Goal: Register for event/course

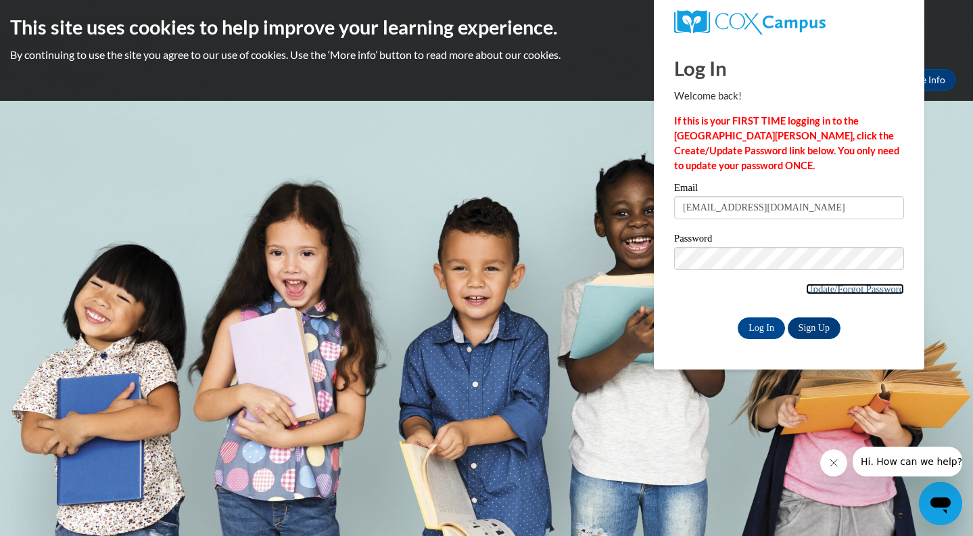
click at [831, 290] on link "Update/Forgot Password" at bounding box center [855, 288] width 98 height 11
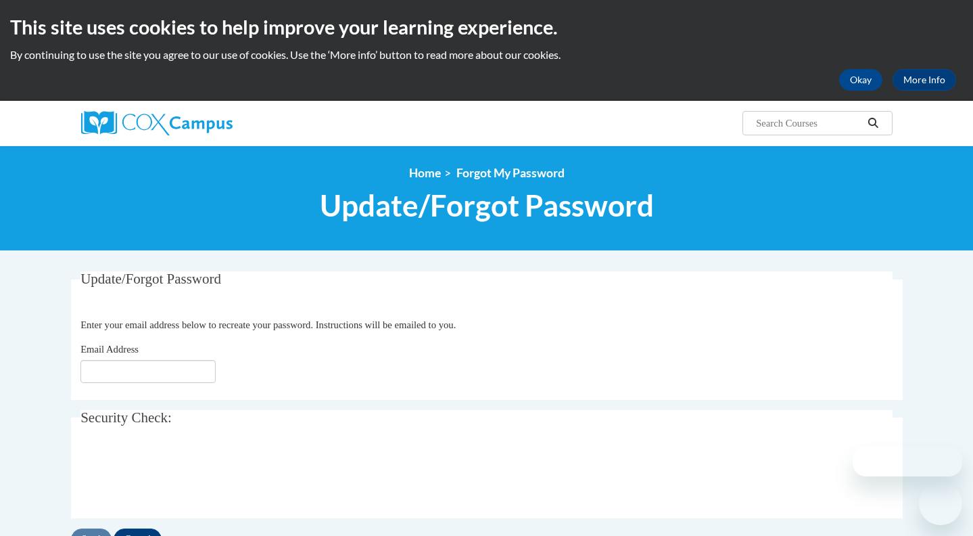
type input "[EMAIL_ADDRESS][DOMAIN_NAME]"
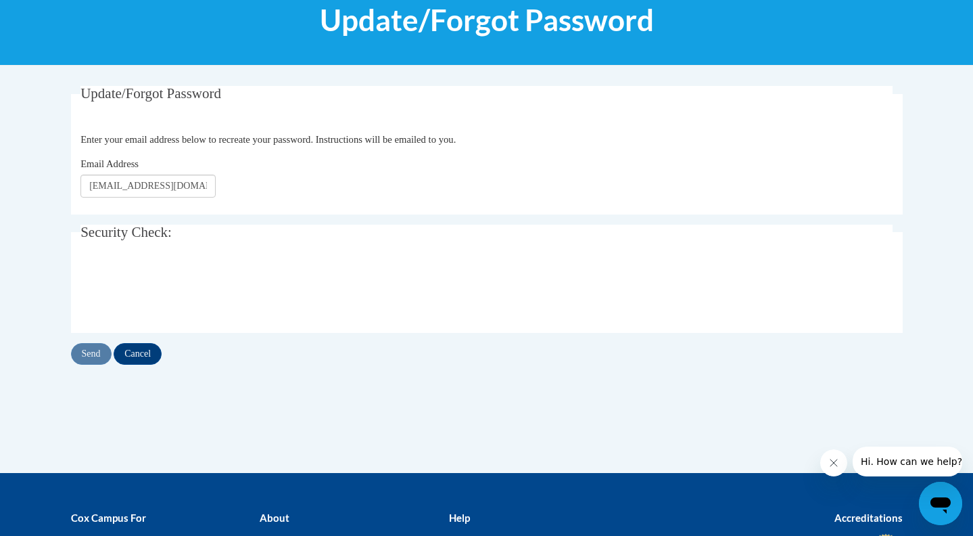
scroll to position [180, 0]
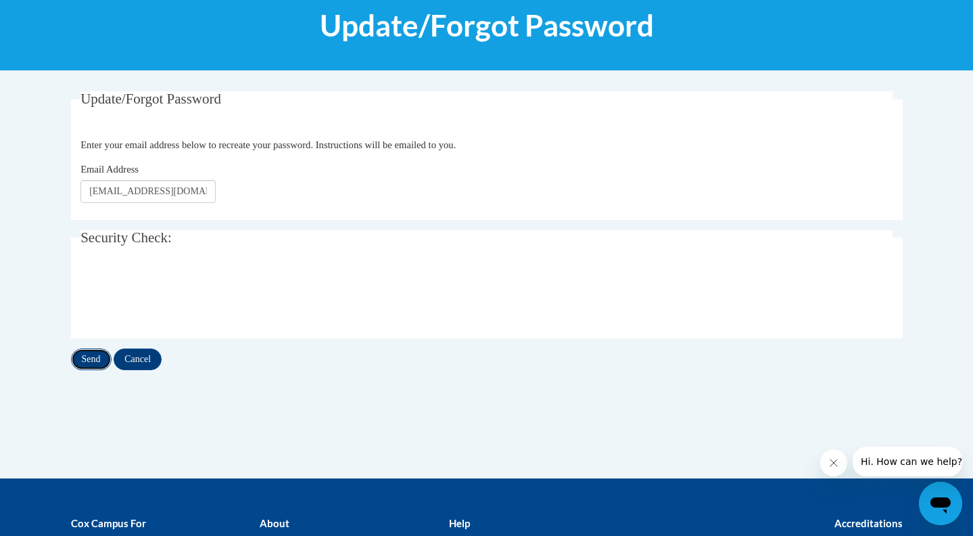
click at [89, 358] on input "Send" at bounding box center [91, 359] width 41 height 22
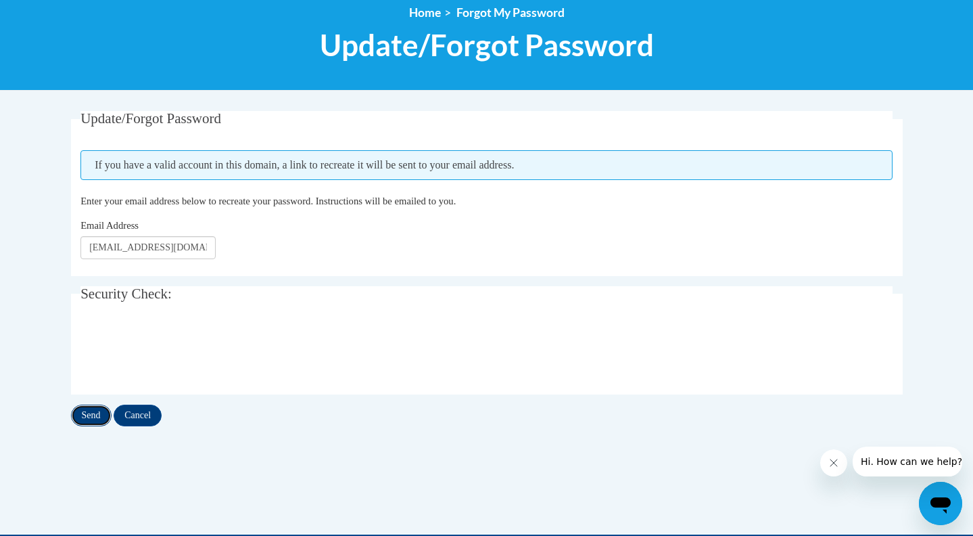
click at [91, 415] on input "Send" at bounding box center [91, 415] width 41 height 22
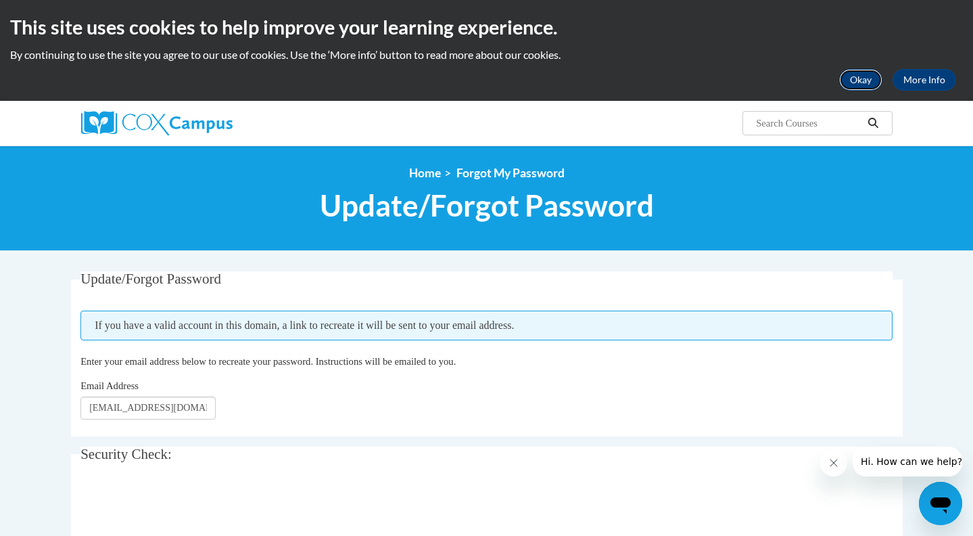
click at [875, 72] on button "Okay" at bounding box center [860, 80] width 43 height 22
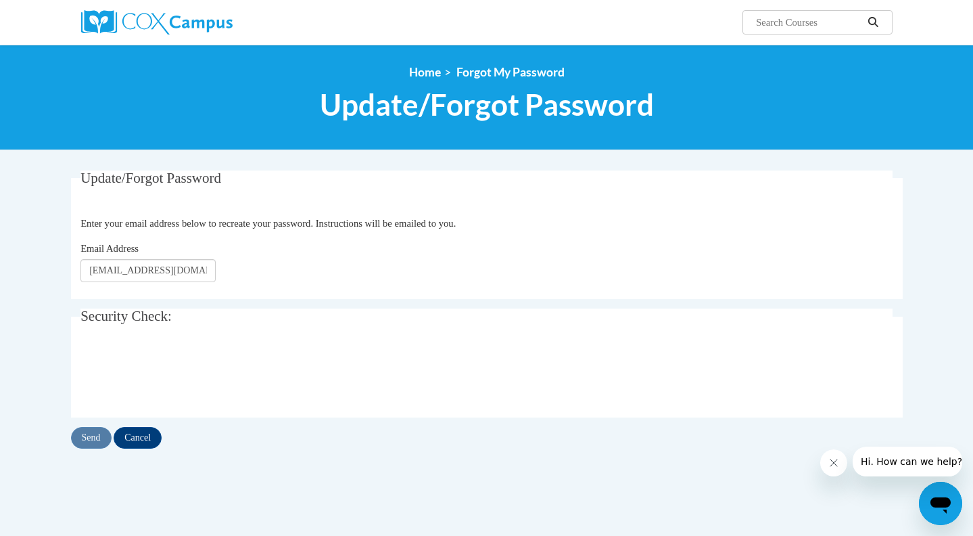
click at [782, 22] on input "Search..." at bounding box center [809, 22] width 108 height 16
type input "MODULE 3A"
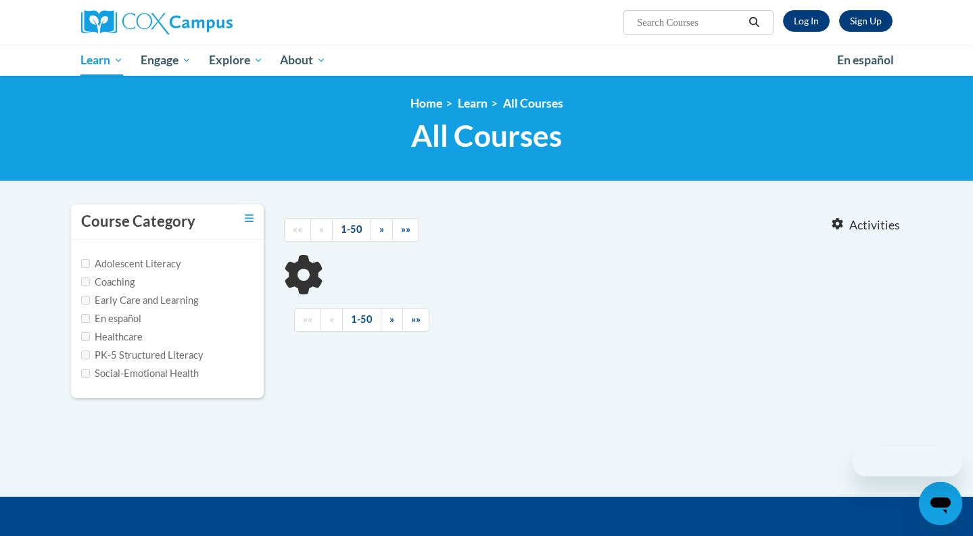
type input "MODULE 3A"
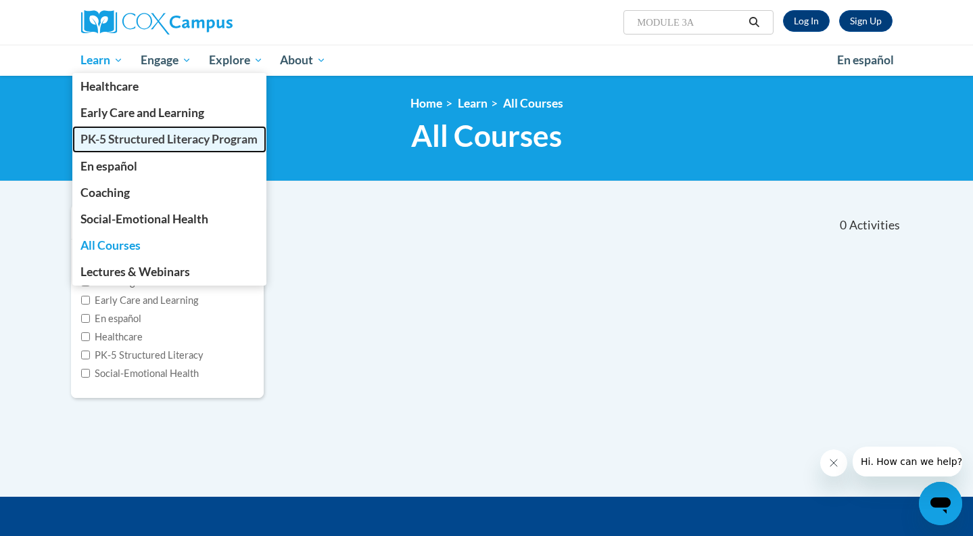
click at [144, 133] on span "PK-5 Structured Literacy Program" at bounding box center [168, 139] width 177 height 14
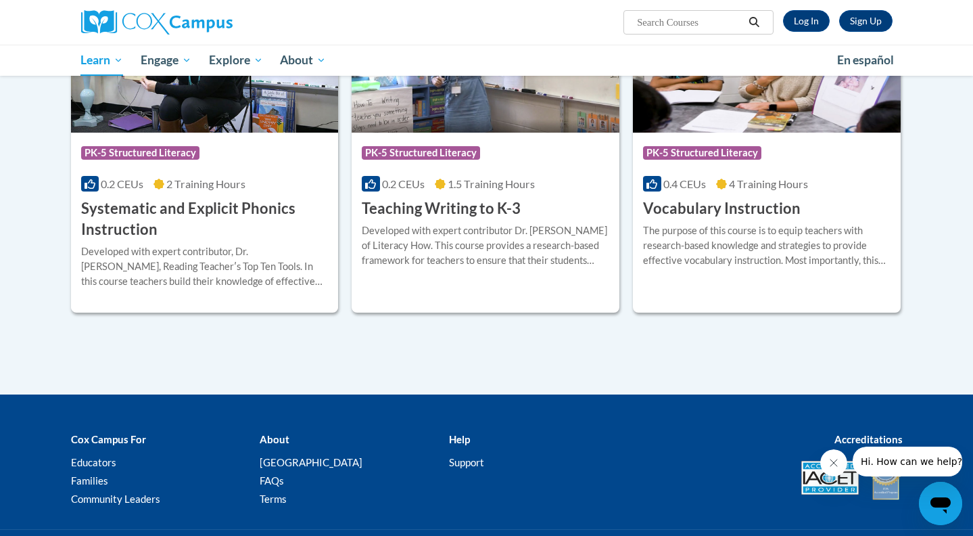
scroll to position [1551, 0]
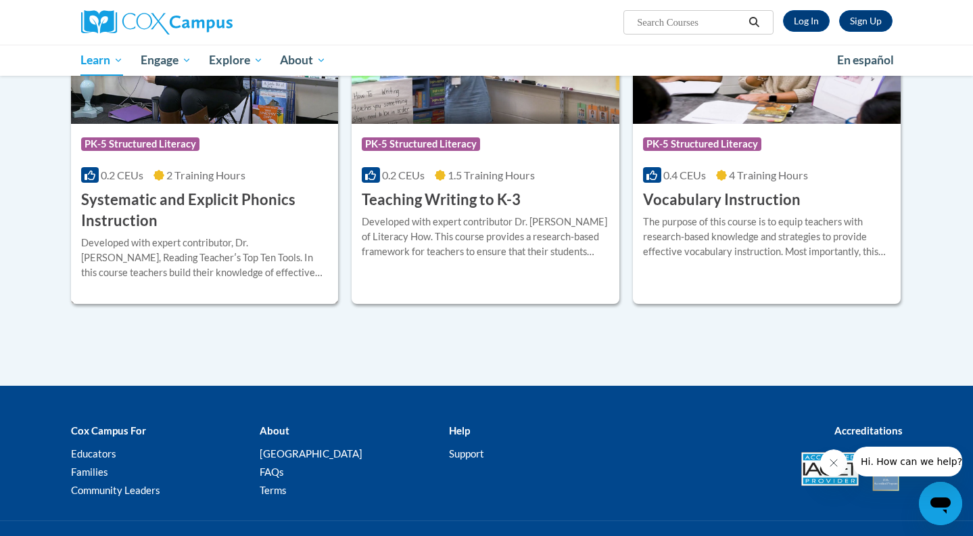
click at [231, 199] on h3 "Systematic and Explicit Phonics Instruction" at bounding box center [205, 210] width 248 height 42
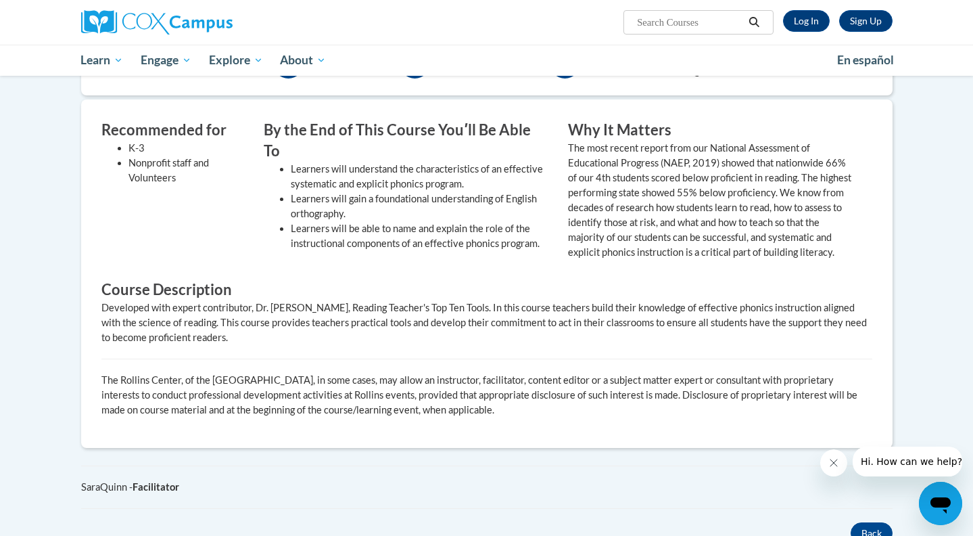
scroll to position [447, 0]
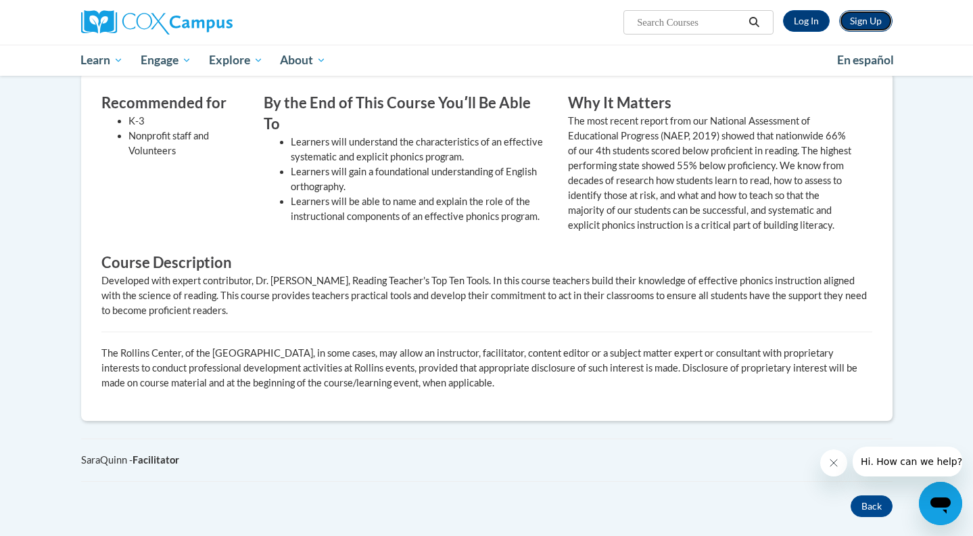
click at [859, 30] on link "Sign Up" at bounding box center [865, 21] width 53 height 22
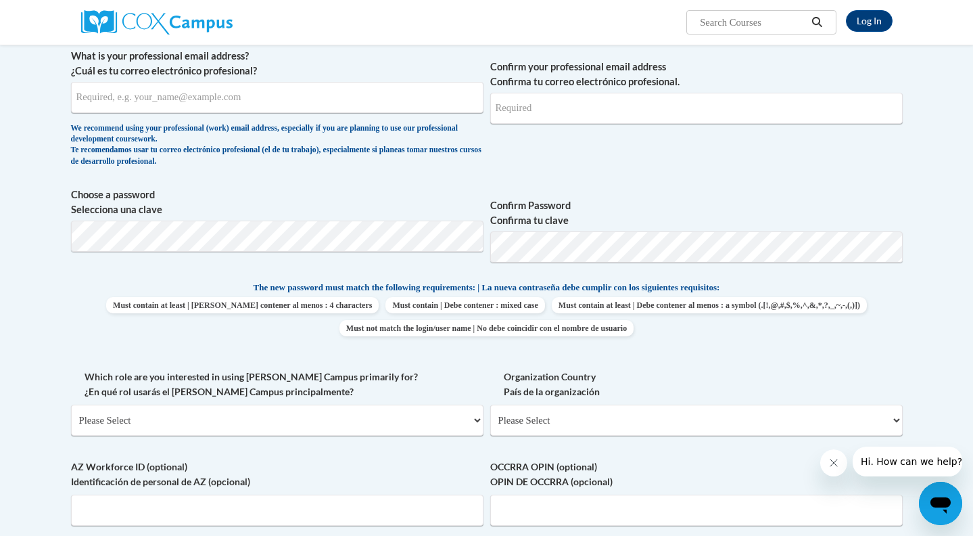
scroll to position [479, 0]
